Goal: Information Seeking & Learning: Learn about a topic

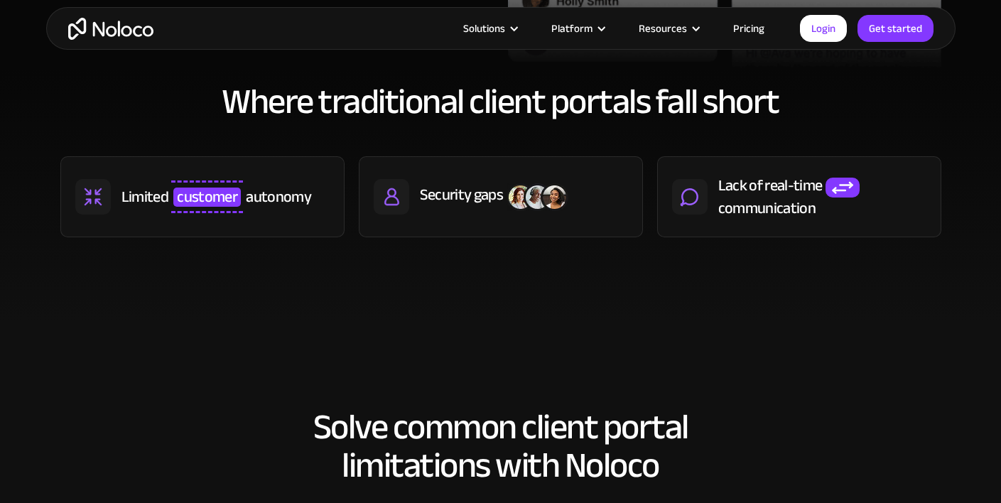
scroll to position [337, 0]
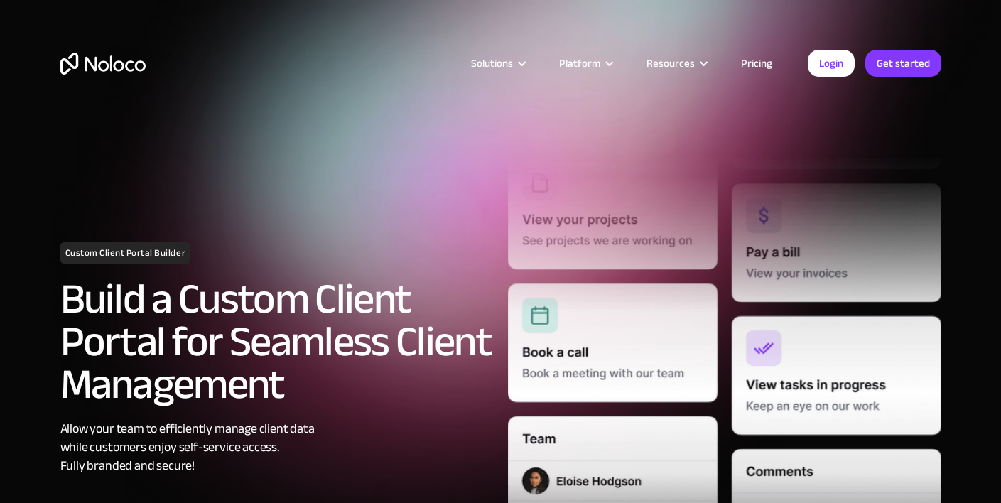
click at [754, 63] on link "Pricing" at bounding box center [756, 63] width 67 height 18
